Goal: Task Accomplishment & Management: Manage account settings

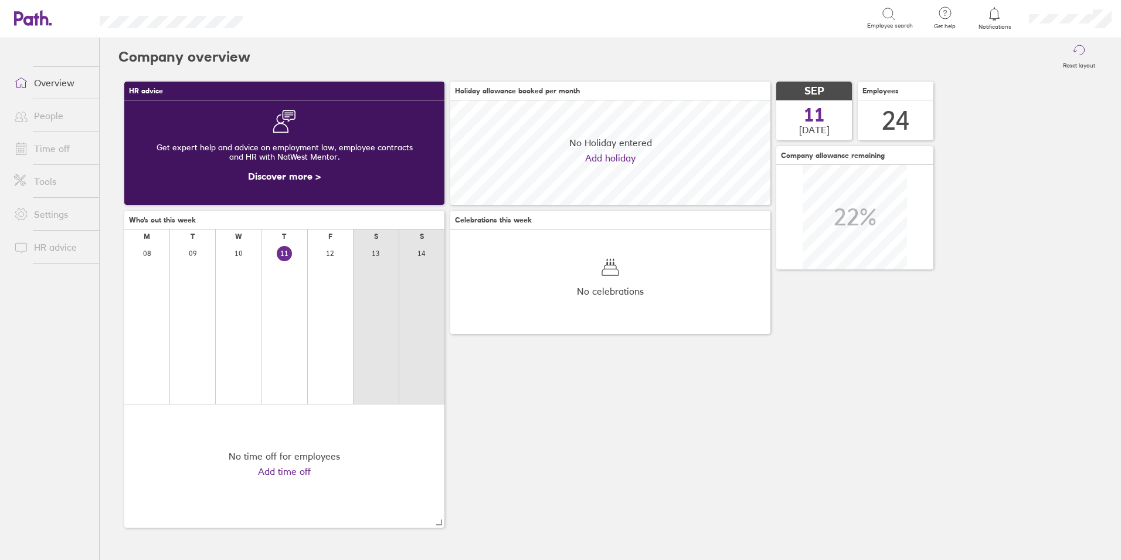
scroll to position [104, 320]
click at [45, 155] on link "Time off" at bounding box center [52, 148] width 94 height 23
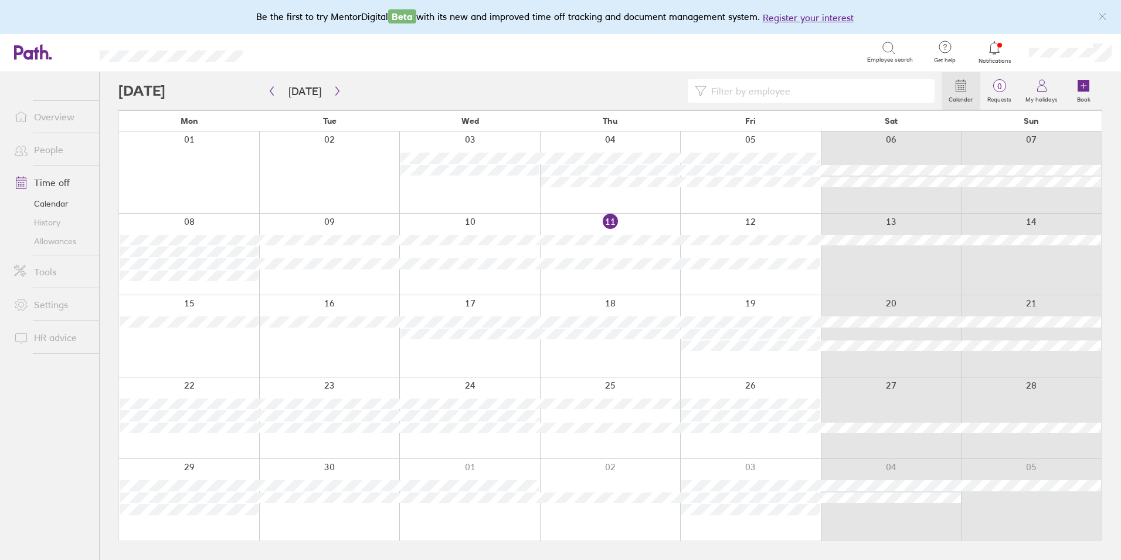
drag, startPoint x: 112, startPoint y: 86, endPoint x: 1035, endPoint y: 534, distance: 1026.0
click at [1035, 534] on div "Calendar 0 Requests My holidays Book [DATE] [DATE] Mon Tue Wed Thu Fri Sat Sun …" at bounding box center [611, 315] width 1022 height 487
drag, startPoint x: 1035, startPoint y: 534, endPoint x: 1092, endPoint y: 554, distance: 60.7
click at [1092, 554] on main "[DATE] [DATE] Mon Tue Wed Thu Fri Sat Sun 01 02 03 04 05 06 07 08 09 10 11 12 1…" at bounding box center [610, 315] width 984 height 487
drag, startPoint x: 1093, startPoint y: 547, endPoint x: 272, endPoint y: 116, distance: 926.9
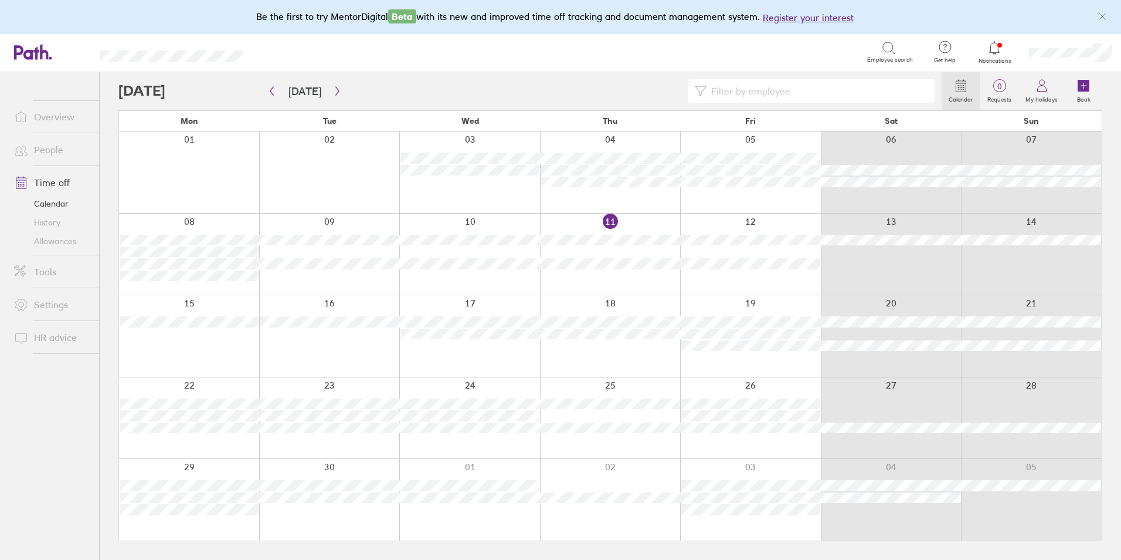
click at [272, 116] on main "[DATE] [DATE] Mon Tue Wed Thu Fri Sat Sun 01 02 03 04 05 06 07 08 09 10 11 12 1…" at bounding box center [610, 315] width 984 height 487
